Goal: Information Seeking & Learning: Find specific fact

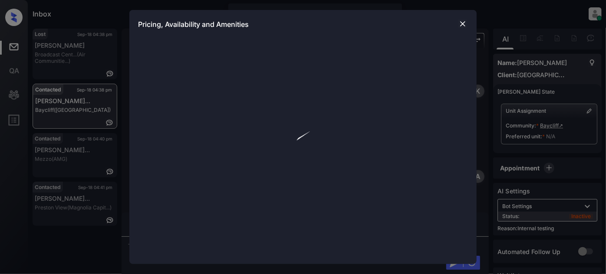
scroll to position [273, 0]
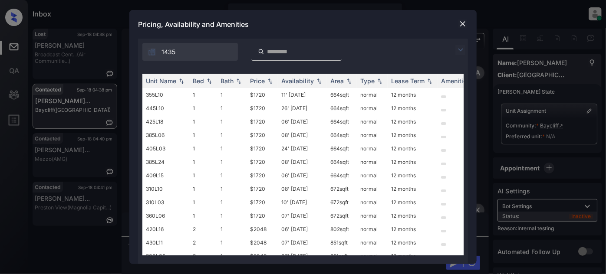
click at [455, 48] on div "1435" at bounding box center [303, 50] width 330 height 22
click at [459, 47] on img at bounding box center [460, 50] width 10 height 10
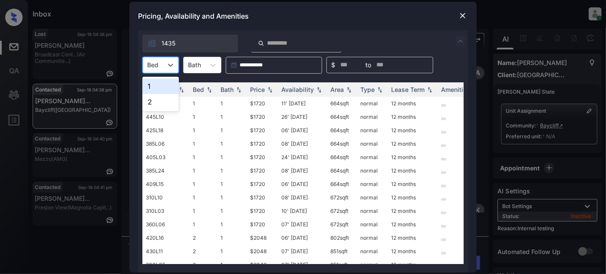
drag, startPoint x: 164, startPoint y: 60, endPoint x: 164, endPoint y: 95, distance: 35.6
click at [163, 60] on div at bounding box center [171, 65] width 16 height 16
drag, startPoint x: 162, startPoint y: 100, endPoint x: 252, endPoint y: 100, distance: 89.8
click at [162, 100] on div "2" at bounding box center [160, 102] width 36 height 16
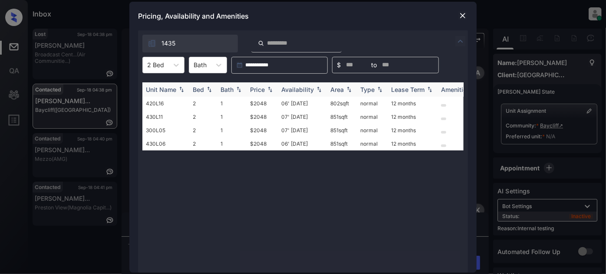
click at [262, 86] on div "Price" at bounding box center [257, 89] width 15 height 7
click at [265, 118] on td "$2048" at bounding box center [261, 116] width 31 height 13
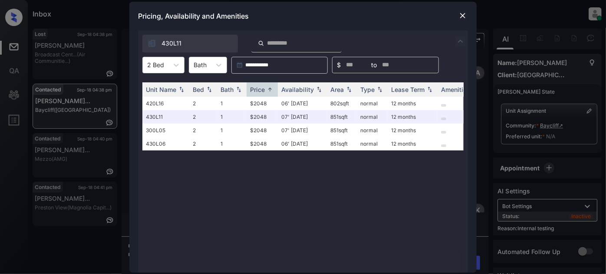
click at [460, 13] on img at bounding box center [462, 15] width 9 height 9
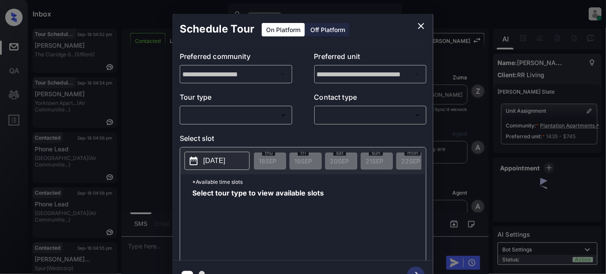
scroll to position [737, 0]
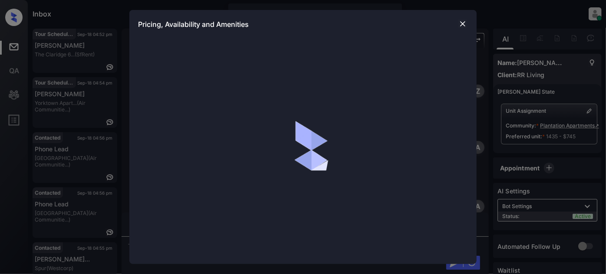
scroll to position [737, 0]
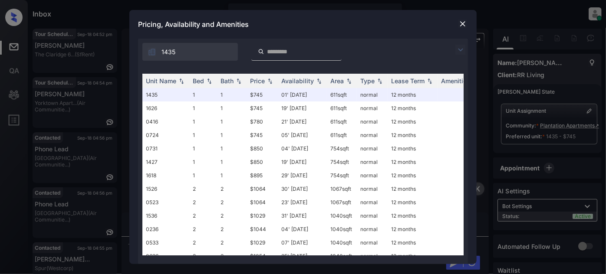
click at [459, 49] on img at bounding box center [460, 50] width 10 height 10
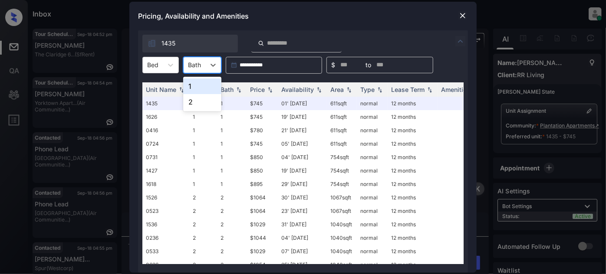
click at [186, 65] on div "Bath" at bounding box center [194, 65] width 22 height 13
click at [168, 66] on icon at bounding box center [170, 65] width 9 height 9
click at [265, 89] on img at bounding box center [269, 89] width 9 height 6
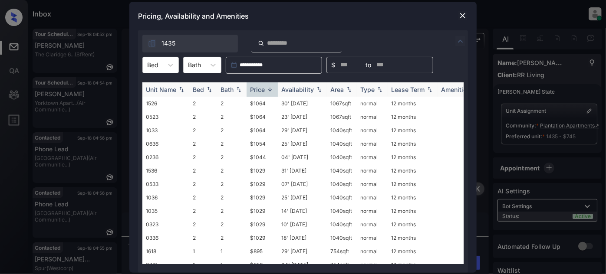
click at [265, 89] on img at bounding box center [269, 89] width 9 height 7
click at [302, 100] on td "01' [DATE]" at bounding box center [302, 103] width 49 height 13
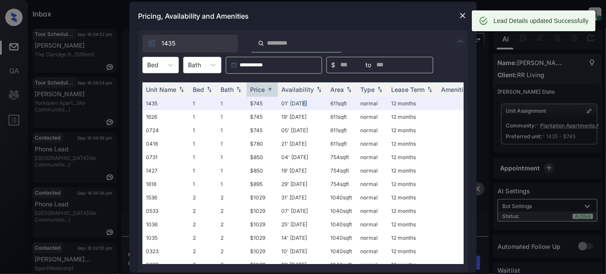
click at [464, 18] on img at bounding box center [462, 15] width 9 height 9
